Goal: Check status: Check status

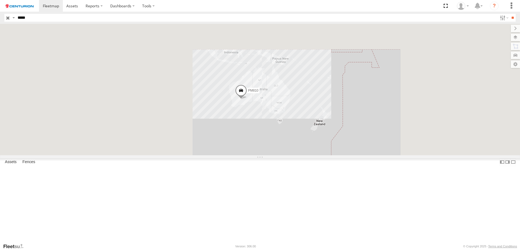
type input "*****"
click at [510, 14] on input "**" at bounding box center [513, 18] width 6 height 8
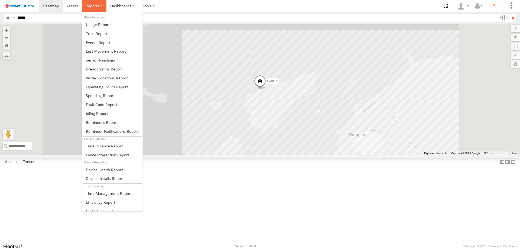
click at [98, 5] on span at bounding box center [93, 5] width 14 height 5
click at [111, 70] on span at bounding box center [104, 68] width 37 height 5
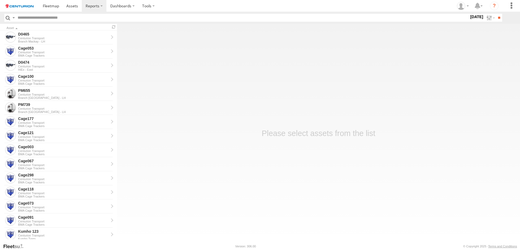
click at [470, 17] on label "26 Aug 25" at bounding box center [476, 17] width 15 height 6
click at [0, 0] on label at bounding box center [0, 0] width 0 height 0
click at [30, 17] on input "text" at bounding box center [242, 18] width 454 height 8
type input "*****"
click at [496, 14] on input "**" at bounding box center [499, 18] width 6 height 8
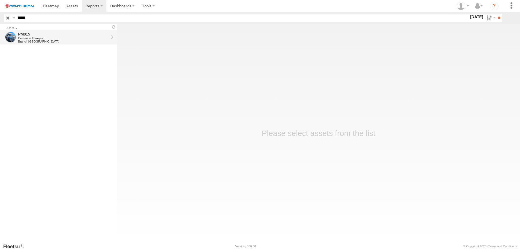
click at [47, 37] on div "Centurion Transport" at bounding box center [63, 38] width 90 height 3
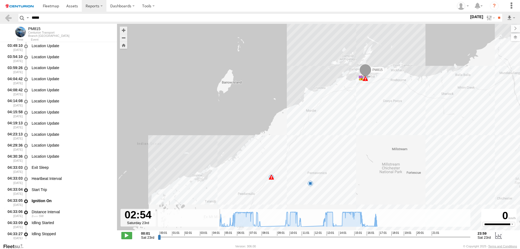
scroll to position [1129, 0]
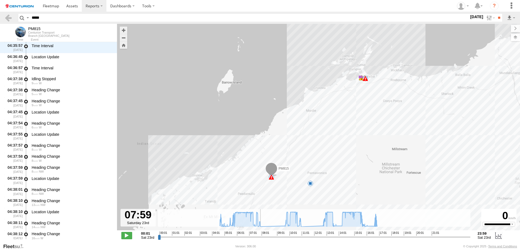
drag, startPoint x: 161, startPoint y: 238, endPoint x: 266, endPoint y: 238, distance: 105.4
click at [266, 238] on input "range" at bounding box center [314, 236] width 313 height 5
drag, startPoint x: 271, startPoint y: 238, endPoint x: 297, endPoint y: 233, distance: 26.2
click at [297, 234] on input "range" at bounding box center [314, 236] width 313 height 5
click at [297, 233] on div "00:01 01:01 02:01 03:01 04:01 05:01 06:01 07:01 08:01 09:01 10:01 11:01 12:01 1…" at bounding box center [314, 233] width 309 height 4
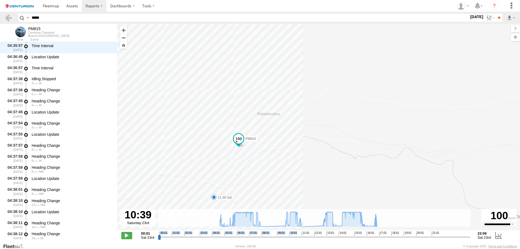
drag, startPoint x: 301, startPoint y: 178, endPoint x: 337, endPoint y: 153, distance: 44.1
click at [337, 153] on div "PM815 04:33 Sat 04:33 Sat 04:39 Sat 04:43 Sat 07:48 Sat 09:37 Sat 11:00 Sat 11:…" at bounding box center [318, 130] width 403 height 212
drag, startPoint x: 309, startPoint y: 172, endPoint x: 321, endPoint y: 142, distance: 31.8
click at [321, 142] on div "PM815 04:33 Sat 04:33 Sat 04:39 Sat 04:43 Sat 07:48 Sat 09:37 Sat 11:00 Sat 11:…" at bounding box center [318, 130] width 403 height 212
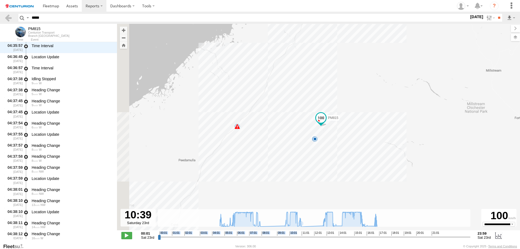
drag, startPoint x: 261, startPoint y: 164, endPoint x: 286, endPoint y: 152, distance: 28.2
click at [286, 152] on div "PM815 04:33 Sat 04:33 Sat 04:39 Sat 04:43 Sat 07:48 Sat 09:37 Sat 11:00 Sat 11:…" at bounding box center [318, 130] width 403 height 212
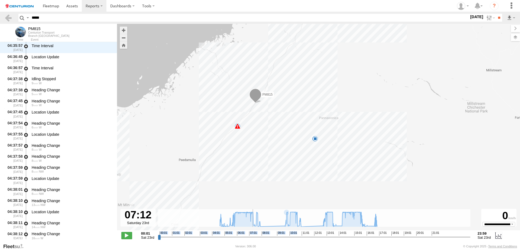
drag, startPoint x: 297, startPoint y: 237, endPoint x: 252, endPoint y: 230, distance: 46.1
click at [252, 234] on input "range" at bounding box center [314, 236] width 313 height 5
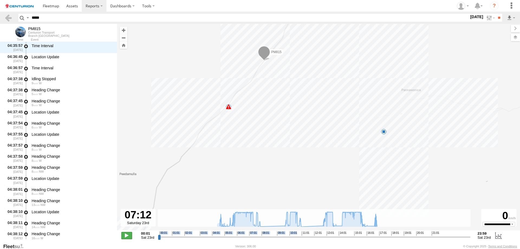
click at [126, 234] on span at bounding box center [126, 235] width 11 height 7
click at [512, 222] on select "**********" at bounding box center [498, 224] width 33 height 4
click at [125, 235] on span at bounding box center [126, 235] width 11 height 7
drag, startPoint x: 365, startPoint y: 147, endPoint x: 321, endPoint y: 158, distance: 45.6
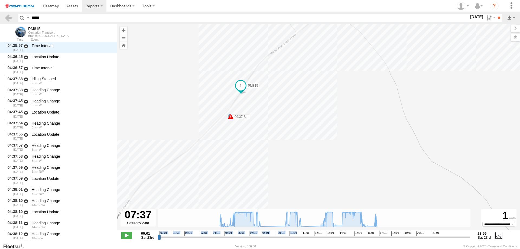
click at [326, 161] on div "PM815 04:33 Sat 04:33 Sat 04:39 Sat 04:43 Sat 07:48 Sat 09:37 Sat 11:00 Sat 11:…" at bounding box center [318, 130] width 403 height 212
drag, startPoint x: 242, startPoint y: 160, endPoint x: 280, endPoint y: 166, distance: 39.3
click at [280, 166] on div "PM815 04:33 Sat 04:33 Sat 04:39 Sat 04:43 Sat 07:48 Sat 09:37 Sat 11:00 Sat 11:…" at bounding box center [318, 130] width 403 height 212
click at [129, 236] on span at bounding box center [126, 235] width 11 height 7
click at [128, 236] on span at bounding box center [126, 235] width 11 height 7
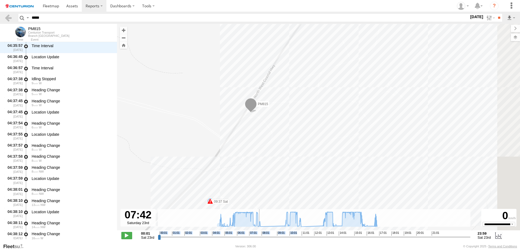
drag, startPoint x: 269, startPoint y: 130, endPoint x: 197, endPoint y: 145, distance: 73.1
click at [193, 147] on div "PM815 04:33 Sat 04:33 Sat 04:39 Sat 04:43 Sat 07:48 Sat 09:37 Sat 11:00 Sat 11:…" at bounding box center [318, 130] width 403 height 212
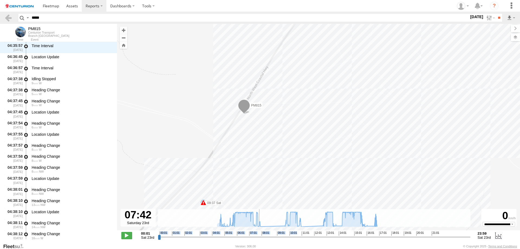
click at [248, 119] on div "PM815 04:33 Sat 04:33 Sat 04:39 Sat 04:43 Sat 07:48 Sat 09:37 Sat 11:00 Sat 11:…" at bounding box center [318, 130] width 403 height 212
click at [234, 130] on div "PM815 04:33 Sat 04:33 Sat 04:39 Sat 04:43 Sat 07:48 Sat 09:37 Sat 11:00 Sat 11:…" at bounding box center [318, 130] width 403 height 212
click at [128, 236] on span at bounding box center [126, 235] width 11 height 7
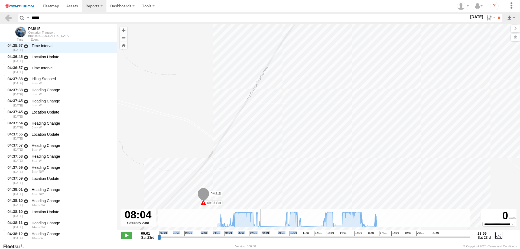
drag, startPoint x: 260, startPoint y: 238, endPoint x: 264, endPoint y: 238, distance: 3.8
click at [264, 238] on input "range" at bounding box center [314, 236] width 313 height 5
drag, startPoint x: 264, startPoint y: 238, endPoint x: 280, endPoint y: 238, distance: 16.3
click at [280, 238] on input "range" at bounding box center [314, 236] width 313 height 5
click at [128, 236] on span at bounding box center [126, 235] width 11 height 7
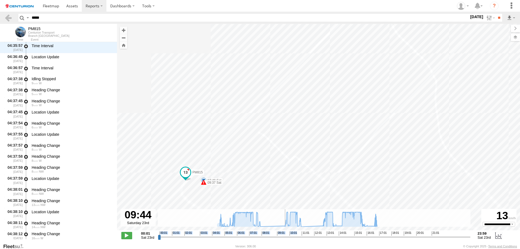
drag, startPoint x: 208, startPoint y: 184, endPoint x: 260, endPoint y: 63, distance: 132.2
click at [259, 64] on div "PM815 04:33 Sat 04:33 Sat 04:39 Sat 04:43 Sat 07:48 Sat 09:37 Sat 11:00 Sat 11:…" at bounding box center [318, 130] width 403 height 212
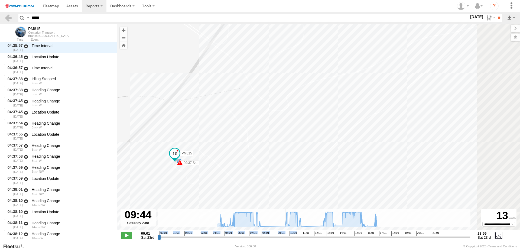
drag, startPoint x: 290, startPoint y: 148, endPoint x: 226, endPoint y: 177, distance: 70.6
click at [226, 176] on div "PM815 04:33 Sat 04:33 Sat 04:39 Sat 04:43 Sat 07:48 Sat 09:37 Sat 11:00 Sat 11:…" at bounding box center [318, 130] width 403 height 212
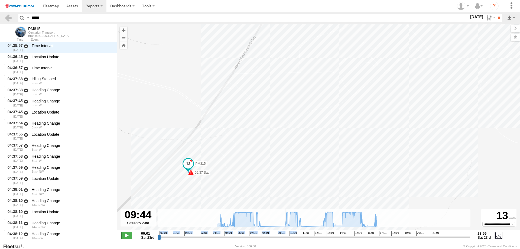
click at [128, 236] on span at bounding box center [126, 235] width 11 height 7
type input "**********"
click at [128, 236] on span at bounding box center [126, 235] width 11 height 7
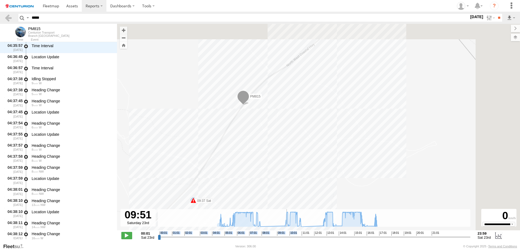
drag, startPoint x: 262, startPoint y: 129, endPoint x: 231, endPoint y: 130, distance: 31.2
click at [231, 130] on div "PM815 04:33 Sat 04:33 Sat 04:39 Sat 04:43 Sat 07:48 Sat 09:37 Sat 11:00 Sat 11:…" at bounding box center [318, 130] width 403 height 212
